Goal: Task Accomplishment & Management: Use online tool/utility

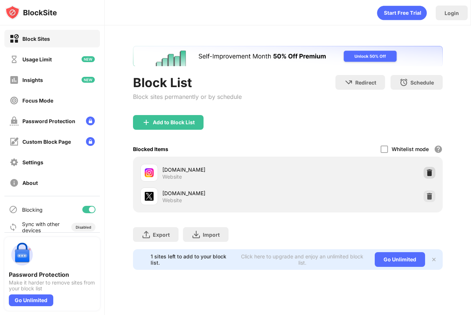
click at [427, 170] on img at bounding box center [429, 172] width 7 height 7
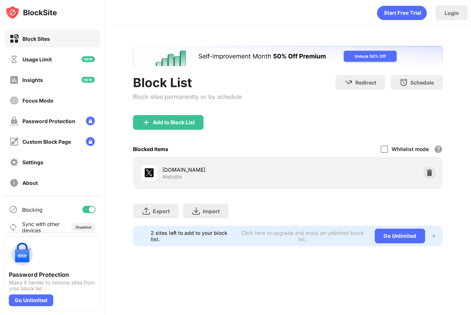
click at [427, 170] on img at bounding box center [429, 172] width 7 height 7
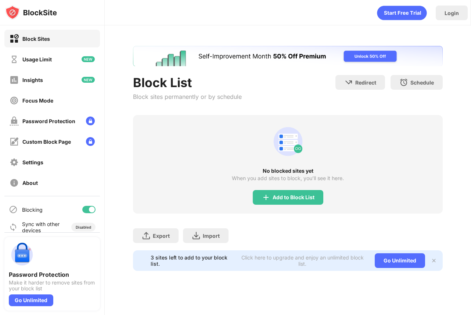
click at [286, 186] on div "No blocked sites yet When you add sites to block, you’ll see it here. Add to Bl…" at bounding box center [288, 164] width 310 height 99
click at [286, 196] on div "Add to Block List" at bounding box center [294, 197] width 42 height 6
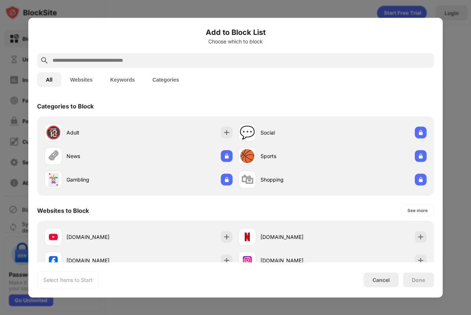
click at [185, 55] on div at bounding box center [235, 60] width 397 height 15
click at [185, 62] on input "text" at bounding box center [241, 60] width 379 height 9
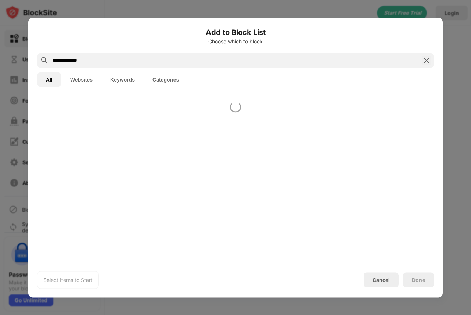
type input "**********"
click at [154, 151] on div at bounding box center [235, 179] width 415 height 167
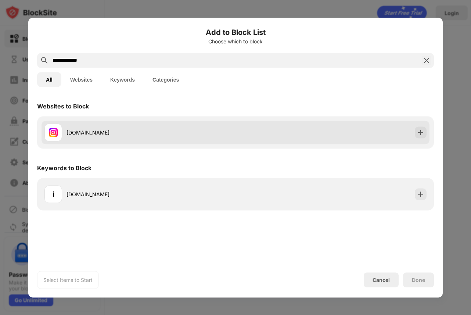
click at [168, 142] on div "[DOMAIN_NAME]" at bounding box center [236, 133] width 388 height 24
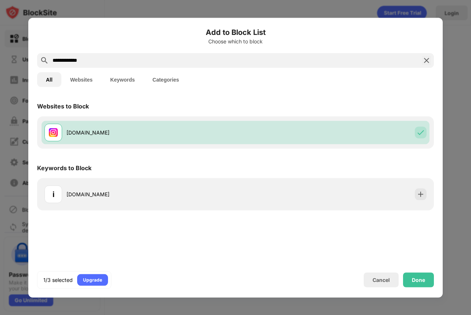
click at [419, 287] on div "1/3 selected Upgrade Cancel Done" at bounding box center [235, 280] width 397 height 18
click at [426, 282] on div "Done" at bounding box center [418, 279] width 31 height 15
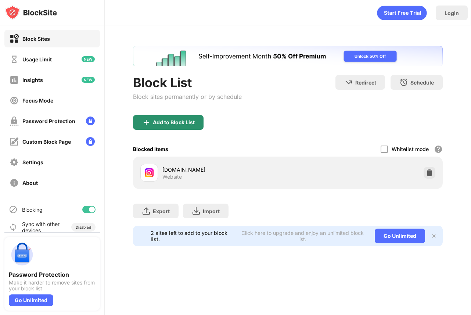
click at [171, 117] on div "Add to Block List" at bounding box center [168, 122] width 71 height 15
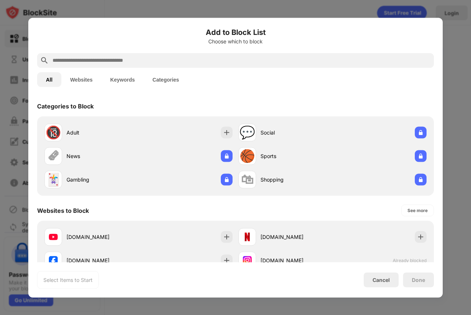
click at [163, 58] on input "text" at bounding box center [241, 60] width 379 height 9
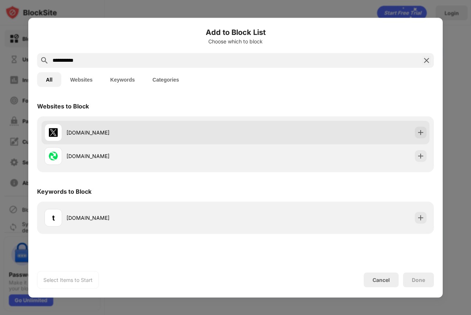
type input "**********"
click at [172, 133] on div "[DOMAIN_NAME]" at bounding box center [151, 133] width 169 height 8
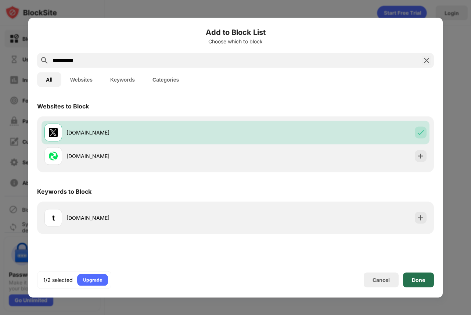
click at [414, 273] on div "Done" at bounding box center [418, 279] width 31 height 15
